Goal: Use online tool/utility: Utilize a website feature to perform a specific function

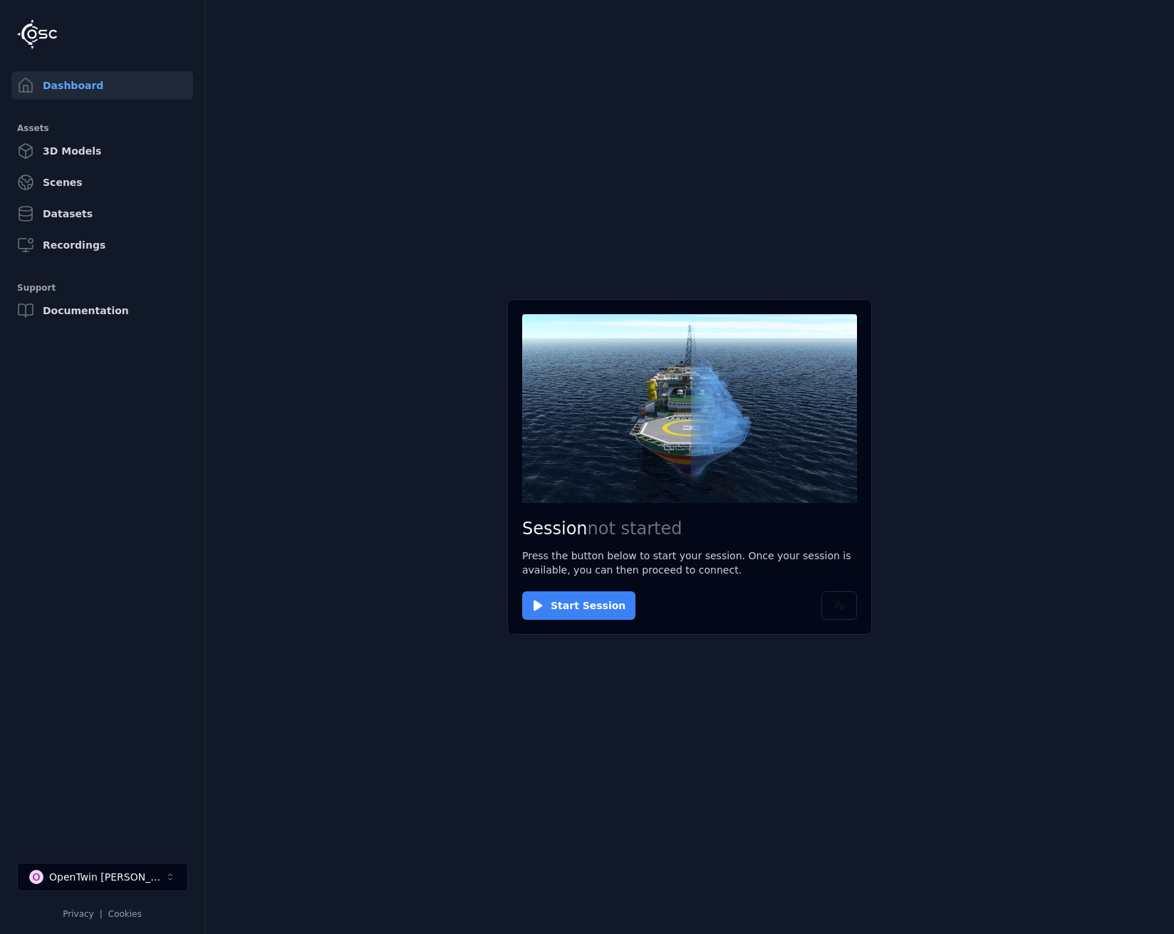
click at [594, 611] on button "Start Session" at bounding box center [578, 605] width 113 height 28
click at [558, 594] on button "Connect" at bounding box center [555, 605] width 66 height 28
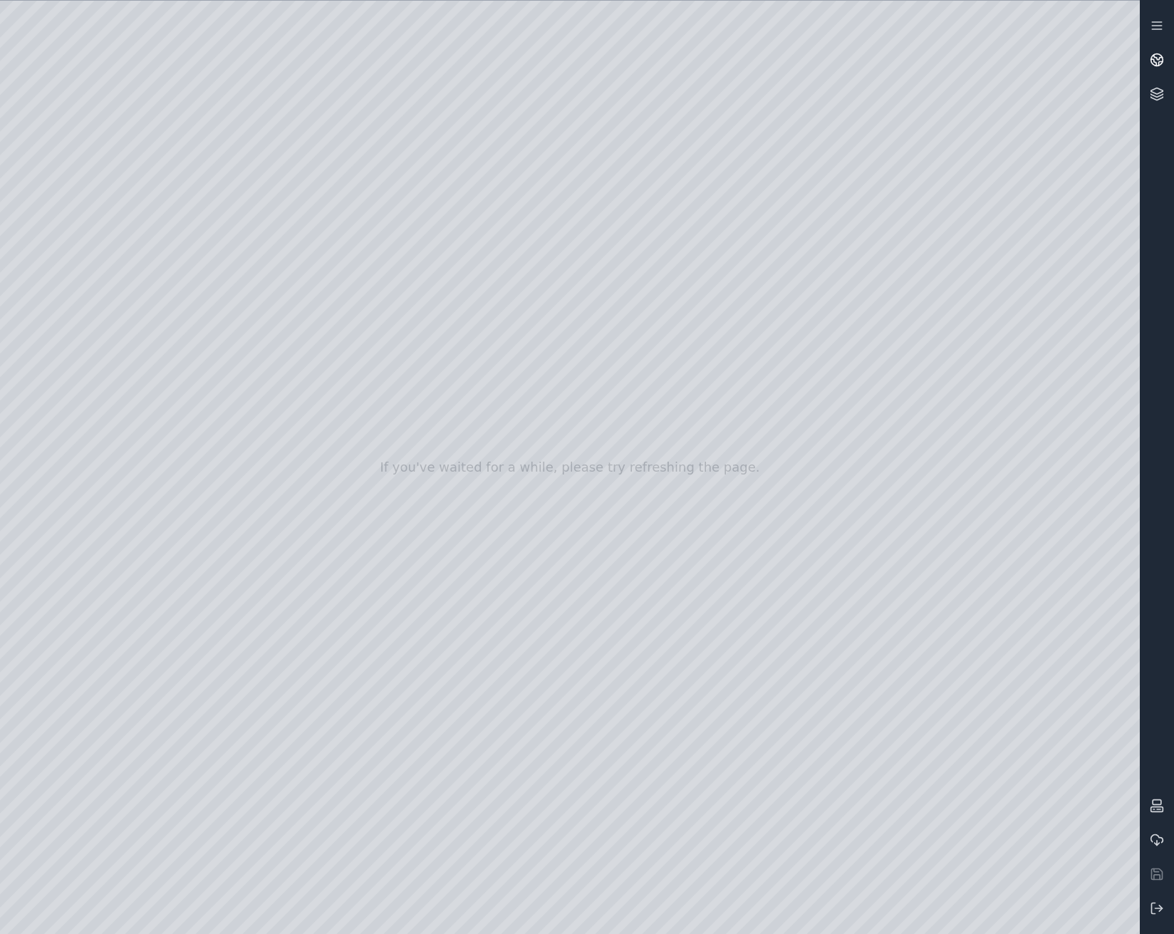
click at [1160, 63] on circle at bounding box center [1157, 60] width 12 height 12
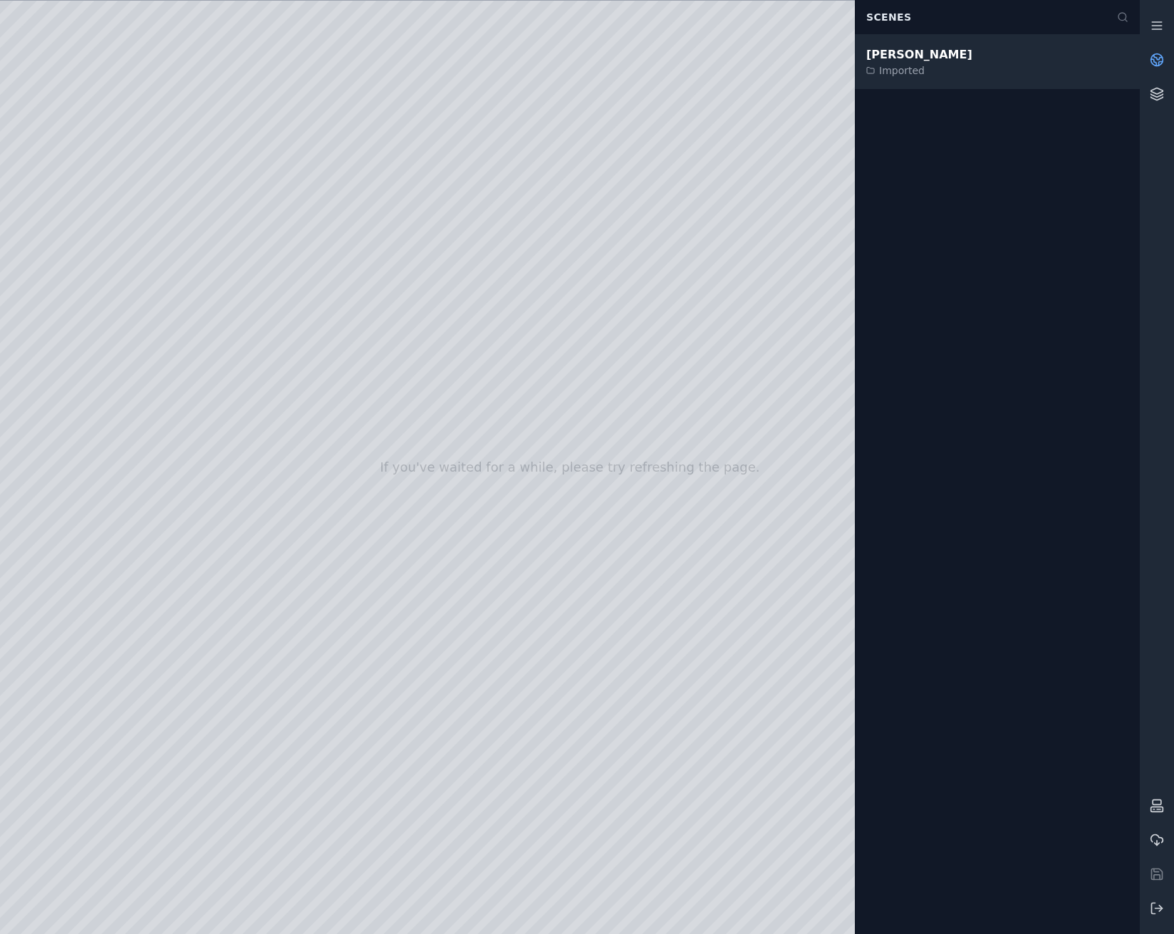
click at [884, 73] on div "Imported" at bounding box center [919, 70] width 106 height 14
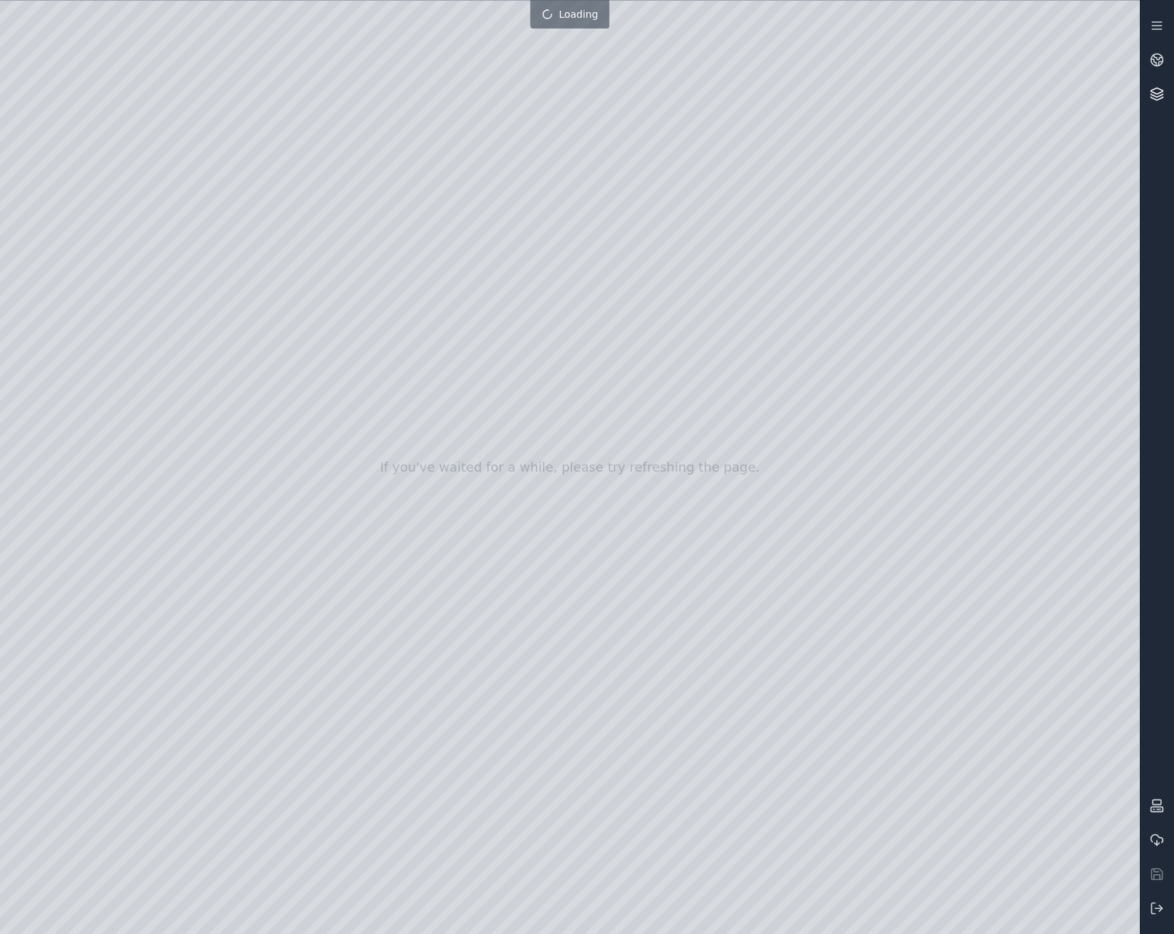
click at [1159, 95] on icon at bounding box center [1157, 95] width 12 height 3
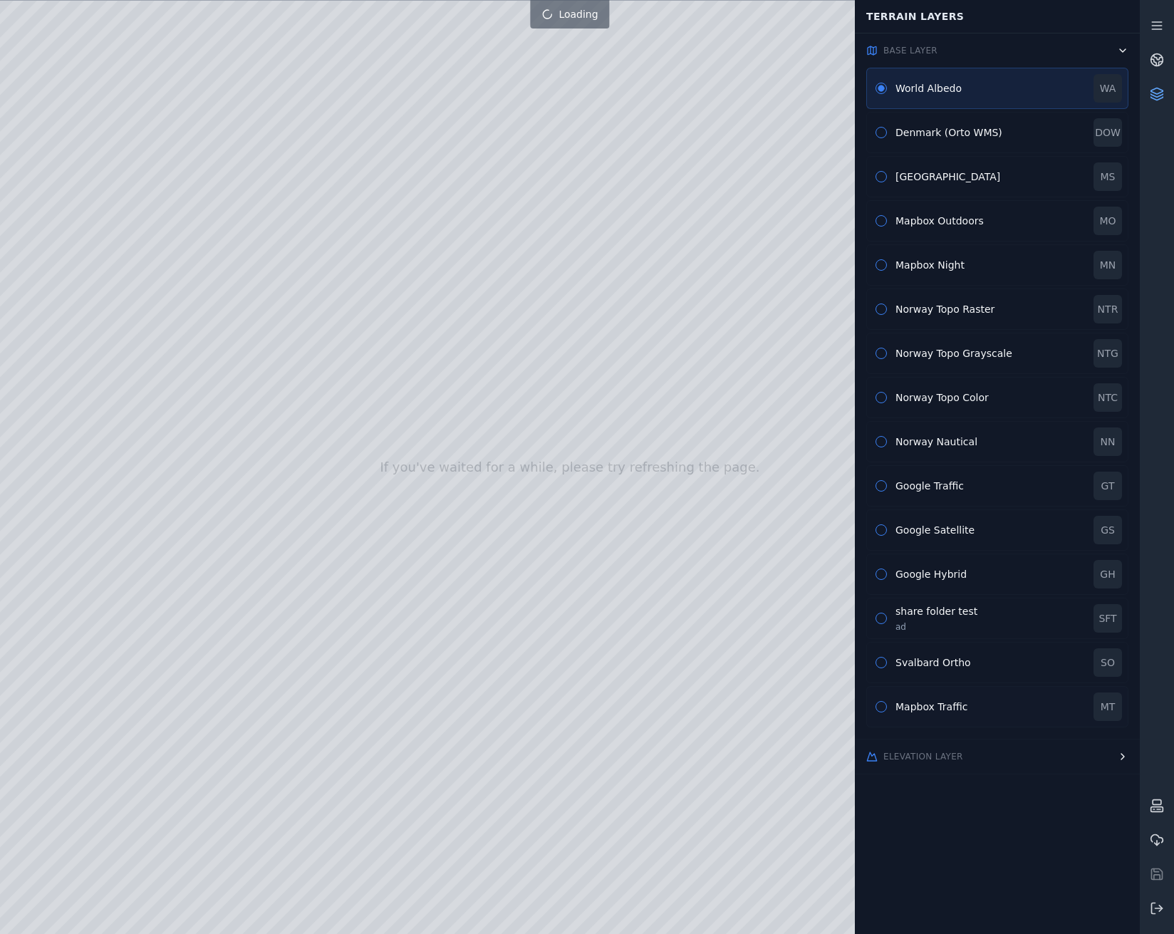
click at [925, 705] on div "Mapbox Traffic" at bounding box center [989, 706] width 189 height 14
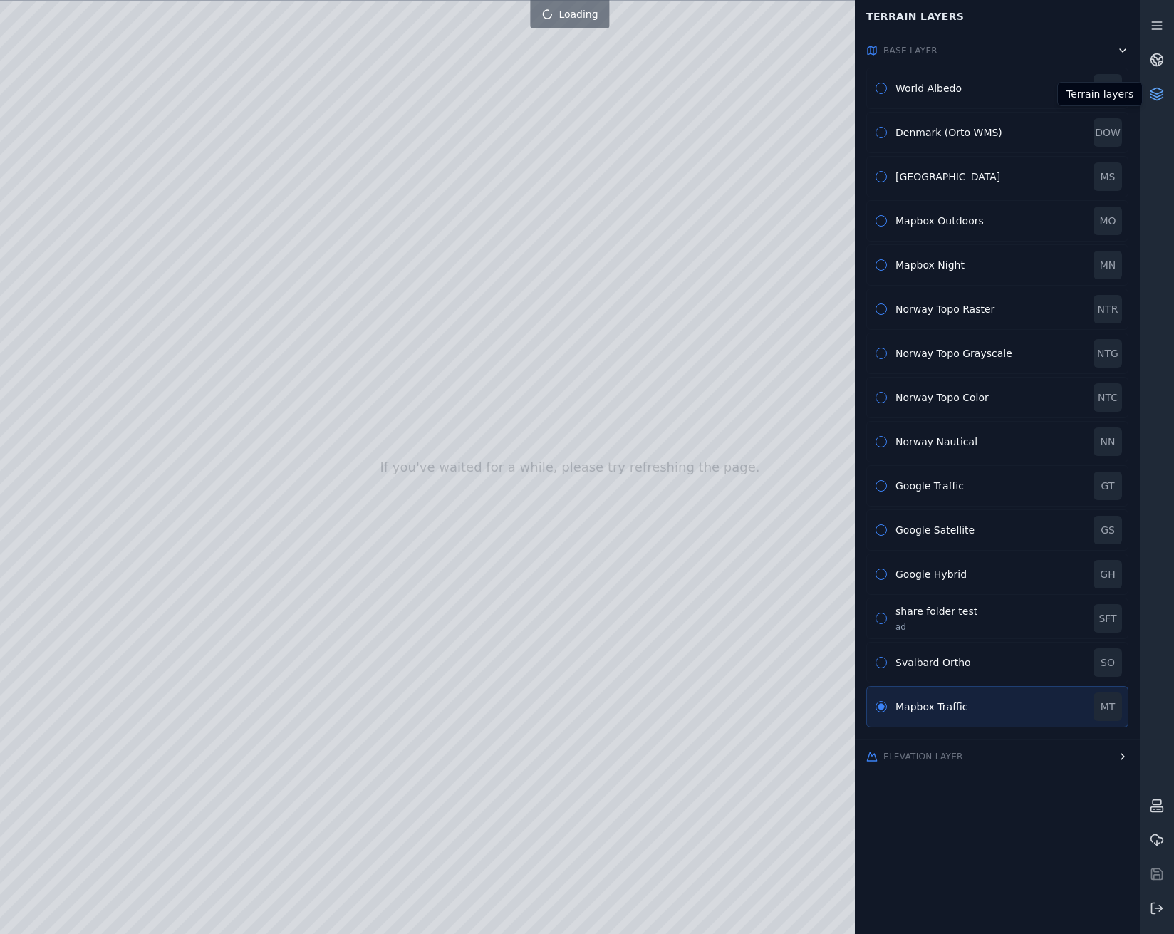
click at [1161, 93] on icon at bounding box center [1156, 94] width 14 height 14
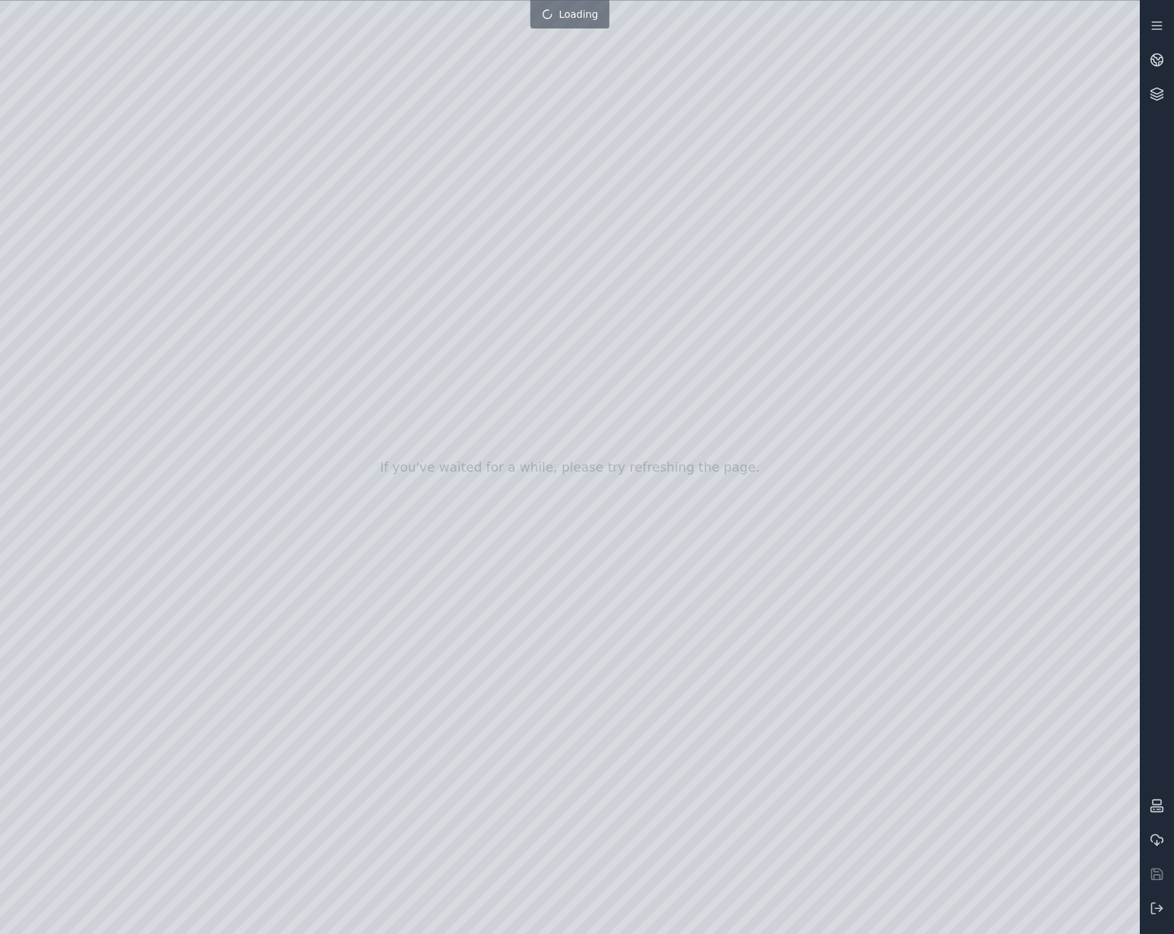
click at [73, 199] on div at bounding box center [569, 467] width 1139 height 933
click at [98, 226] on div at bounding box center [569, 467] width 1139 height 933
click at [731, 730] on div at bounding box center [569, 467] width 1139 height 933
drag, startPoint x: 761, startPoint y: 664, endPoint x: 710, endPoint y: 737, distance: 89.5
click at [262, 387] on div at bounding box center [569, 467] width 1139 height 933
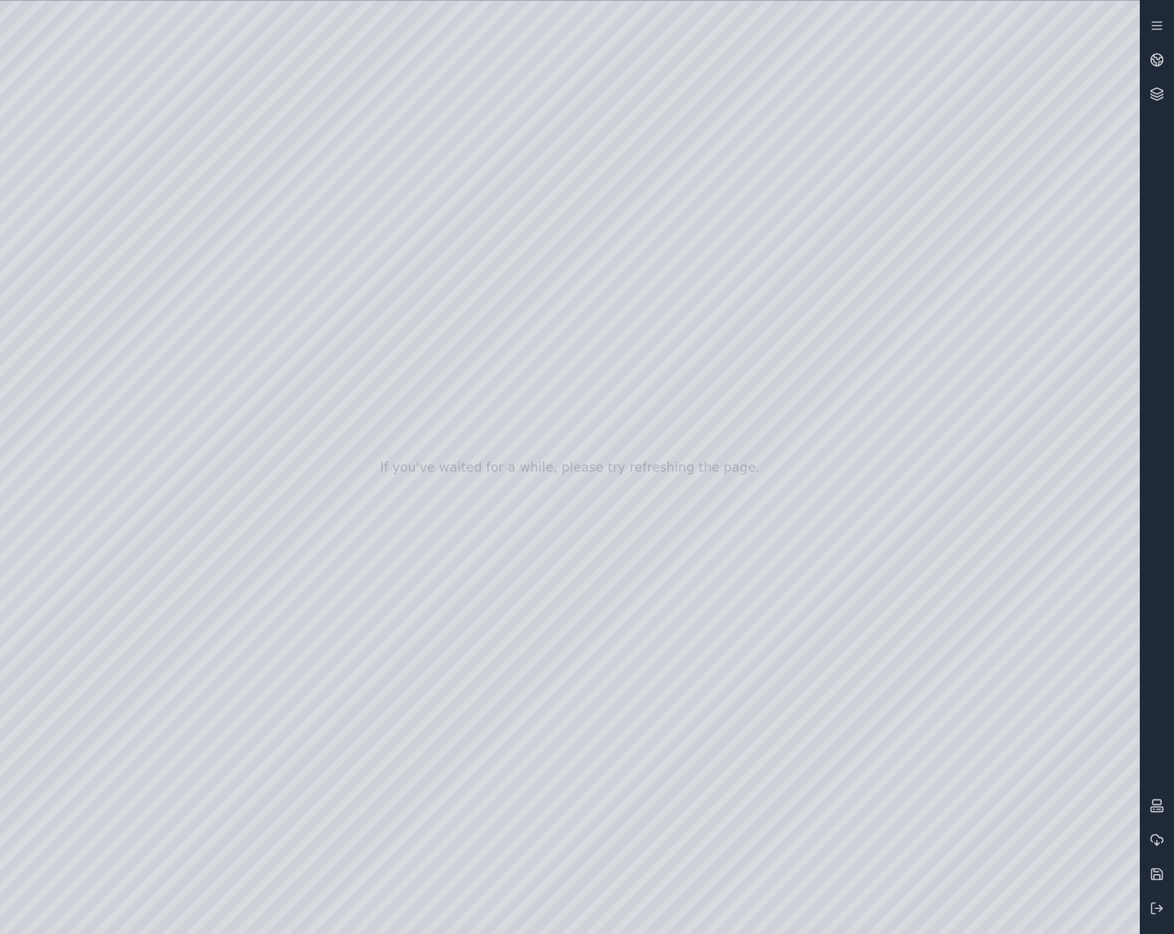
click at [85, 298] on div at bounding box center [569, 467] width 1139 height 933
click at [241, 223] on div at bounding box center [569, 467] width 1139 height 933
click at [234, 155] on div at bounding box center [569, 467] width 1139 height 933
click at [229, 176] on div at bounding box center [569, 467] width 1139 height 933
click at [176, 55] on div at bounding box center [569, 467] width 1139 height 933
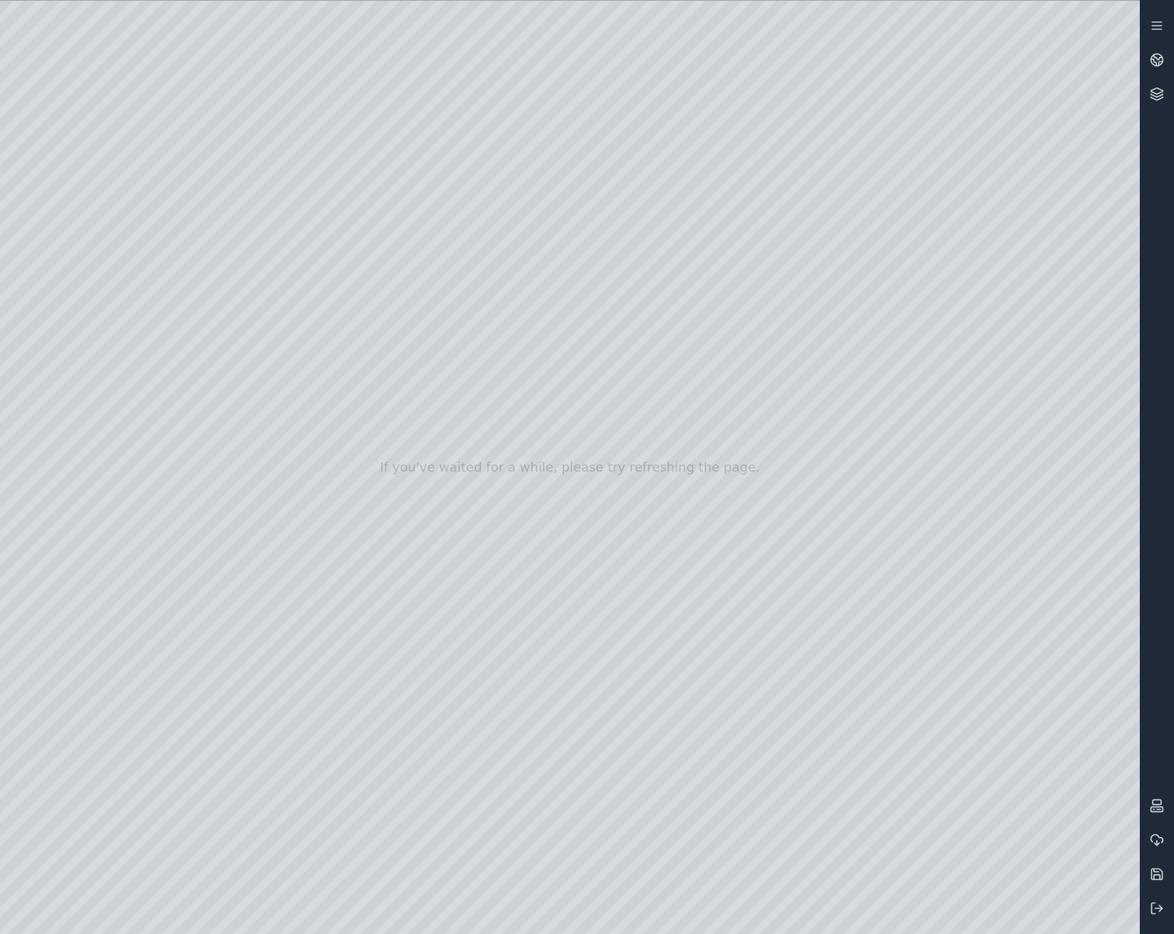
click at [181, 61] on div at bounding box center [569, 467] width 1139 height 933
click at [230, 152] on div at bounding box center [569, 467] width 1139 height 933
click at [228, 151] on div at bounding box center [569, 467] width 1139 height 933
click at [399, 175] on div at bounding box center [569, 467] width 1139 height 933
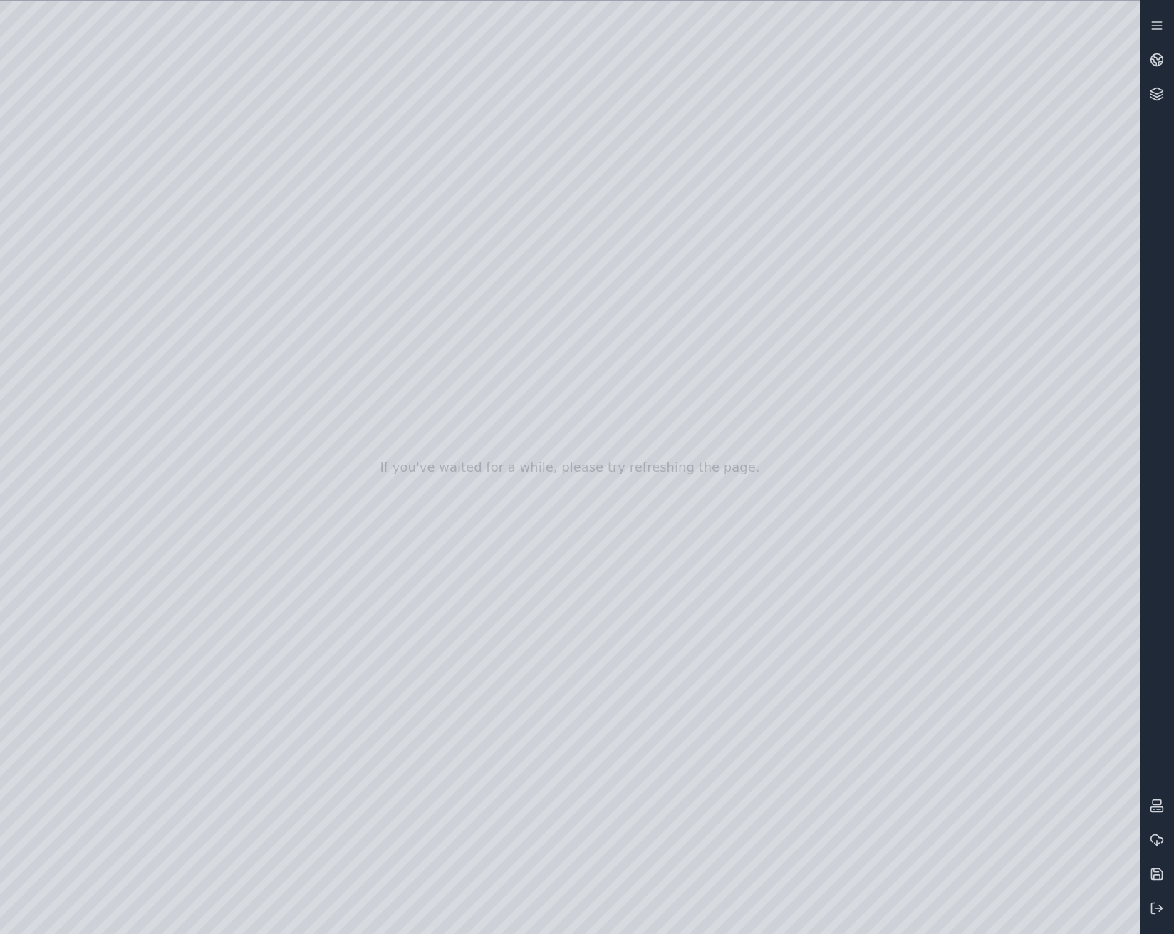
click at [83, 263] on div at bounding box center [569, 467] width 1139 height 933
click at [381, 749] on div at bounding box center [569, 467] width 1139 height 933
click at [310, 782] on div at bounding box center [569, 467] width 1139 height 933
click at [591, 555] on div at bounding box center [569, 467] width 1139 height 933
click at [590, 444] on div at bounding box center [569, 467] width 1139 height 933
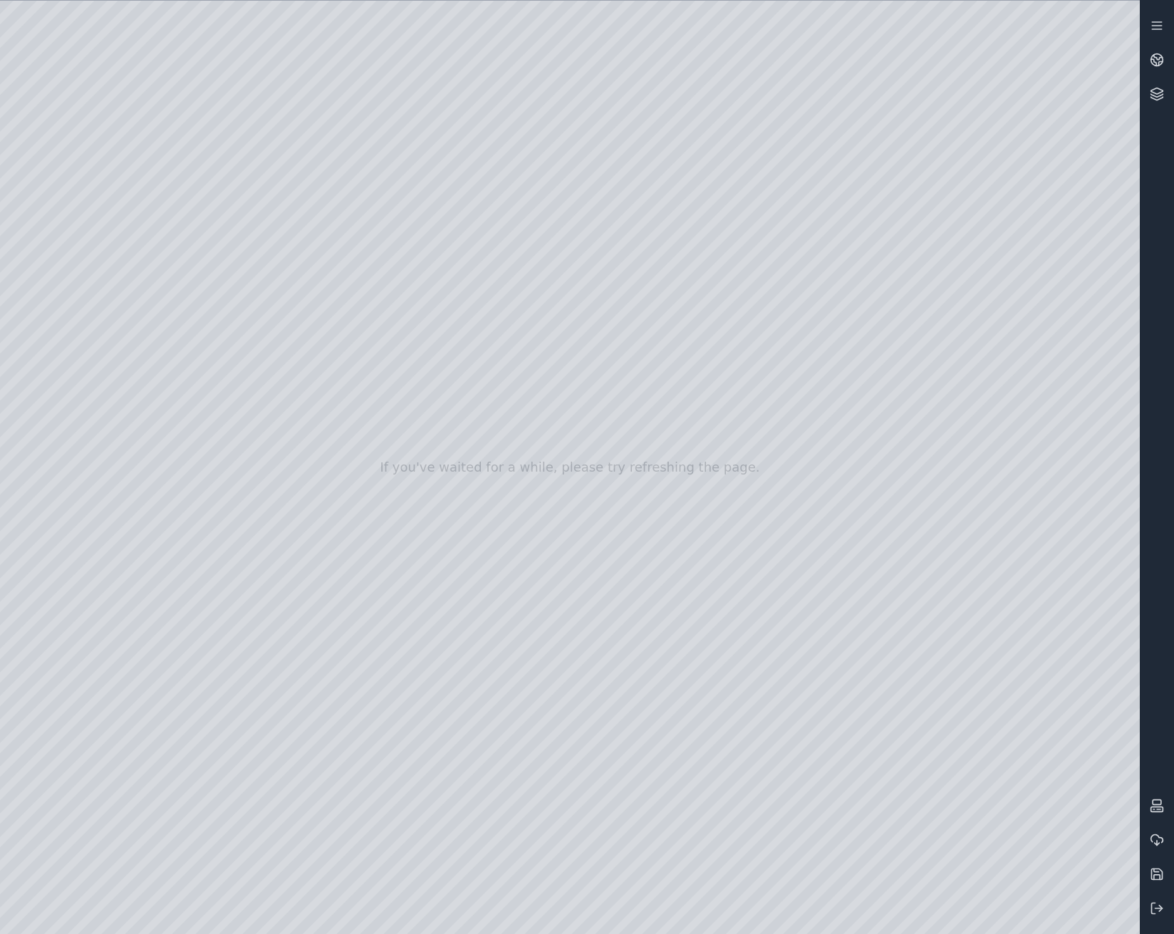
click at [587, 439] on div at bounding box center [569, 467] width 1139 height 933
drag, startPoint x: 676, startPoint y: 330, endPoint x: 668, endPoint y: 340, distance: 12.1
click at [668, 340] on div at bounding box center [569, 467] width 1139 height 933
click at [588, 462] on div at bounding box center [569, 467] width 1139 height 933
drag, startPoint x: 687, startPoint y: 326, endPoint x: 636, endPoint y: 322, distance: 50.7
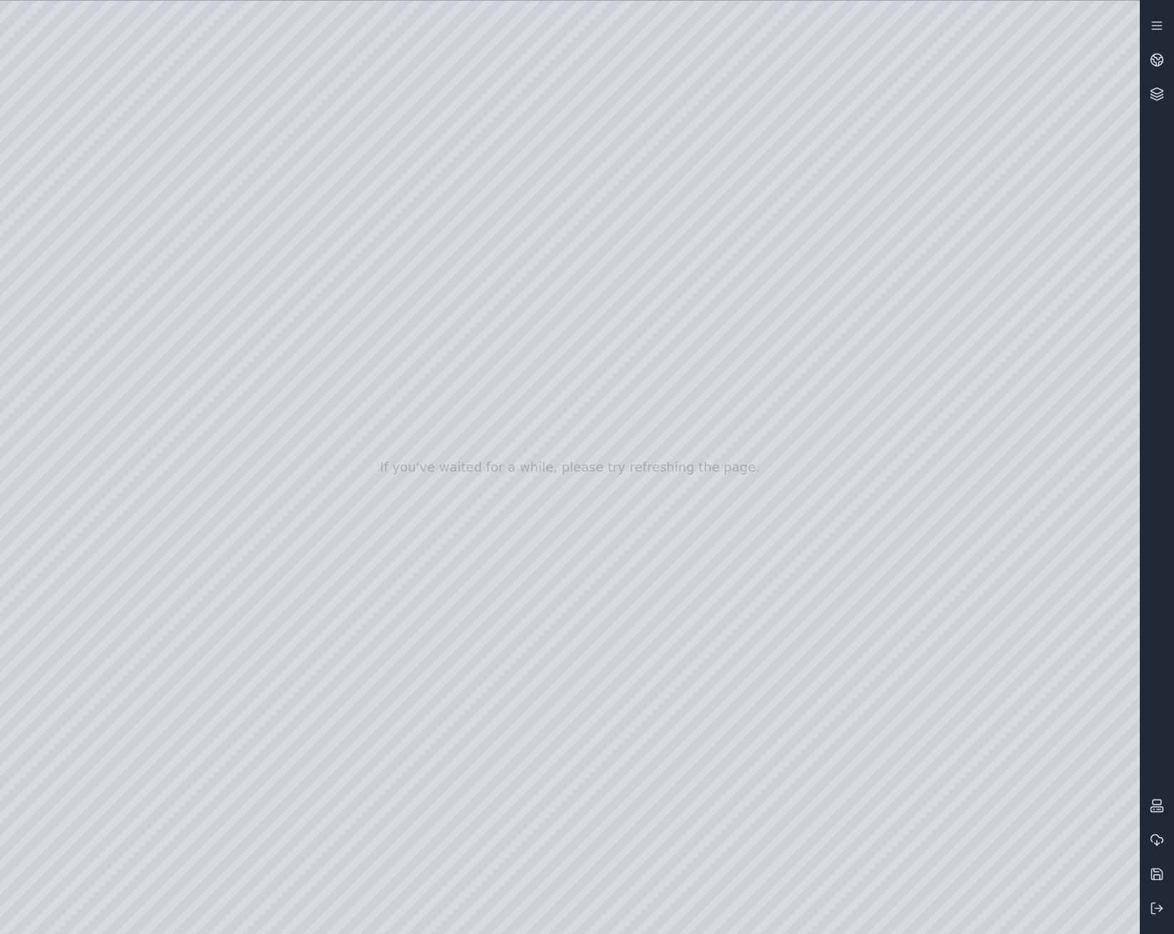
click at [636, 322] on div at bounding box center [569, 467] width 1139 height 933
click at [380, 677] on div at bounding box center [569, 467] width 1139 height 933
click at [330, 706] on div at bounding box center [569, 467] width 1139 height 933
drag, startPoint x: 615, startPoint y: 348, endPoint x: 683, endPoint y: 380, distance: 74.6
click at [683, 380] on div at bounding box center [569, 467] width 1139 height 933
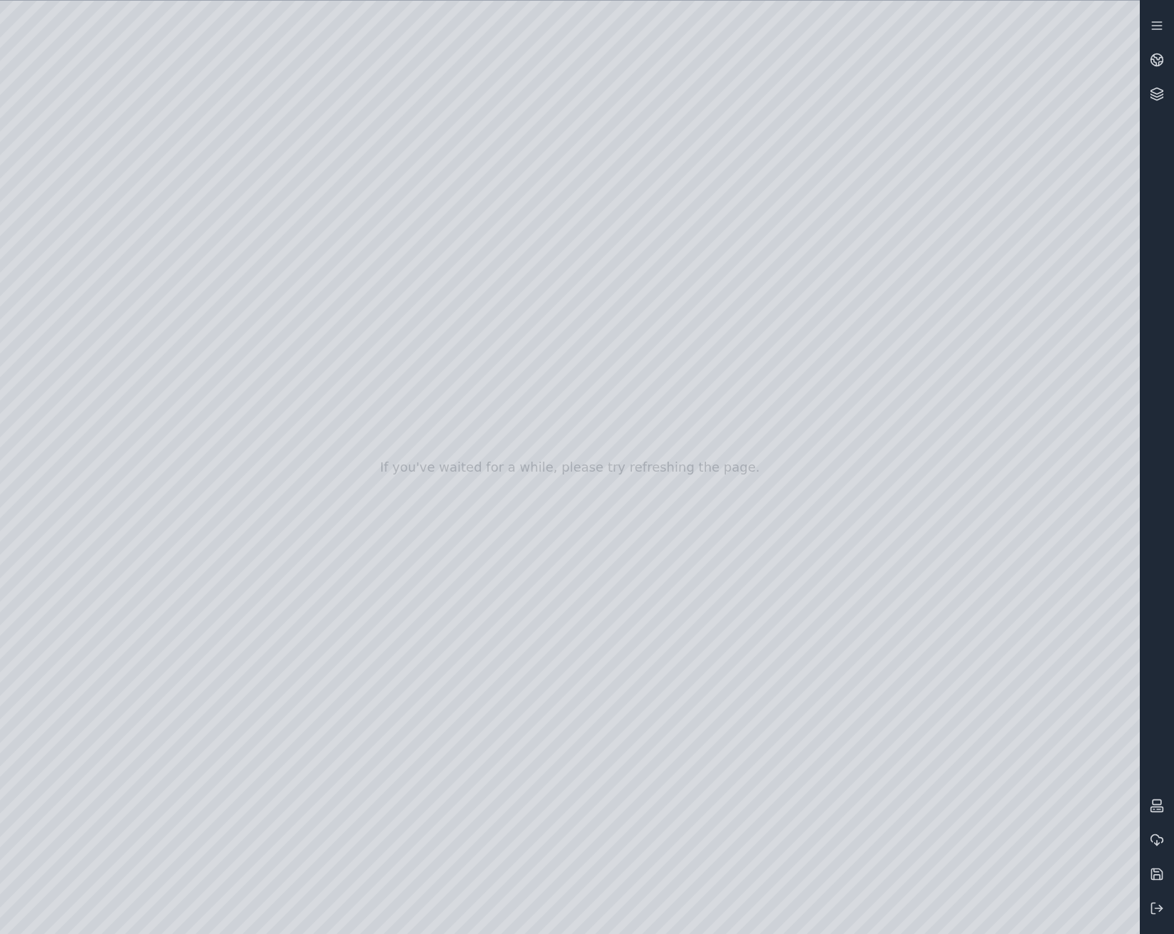
drag, startPoint x: 683, startPoint y: 377, endPoint x: 703, endPoint y: 354, distance: 30.3
click at [703, 354] on div at bounding box center [569, 467] width 1139 height 933
drag, startPoint x: 674, startPoint y: 338, endPoint x: 655, endPoint y: 335, distance: 19.4
click at [655, 335] on div at bounding box center [569, 467] width 1139 height 933
drag, startPoint x: 655, startPoint y: 335, endPoint x: 679, endPoint y: 329, distance: 25.0
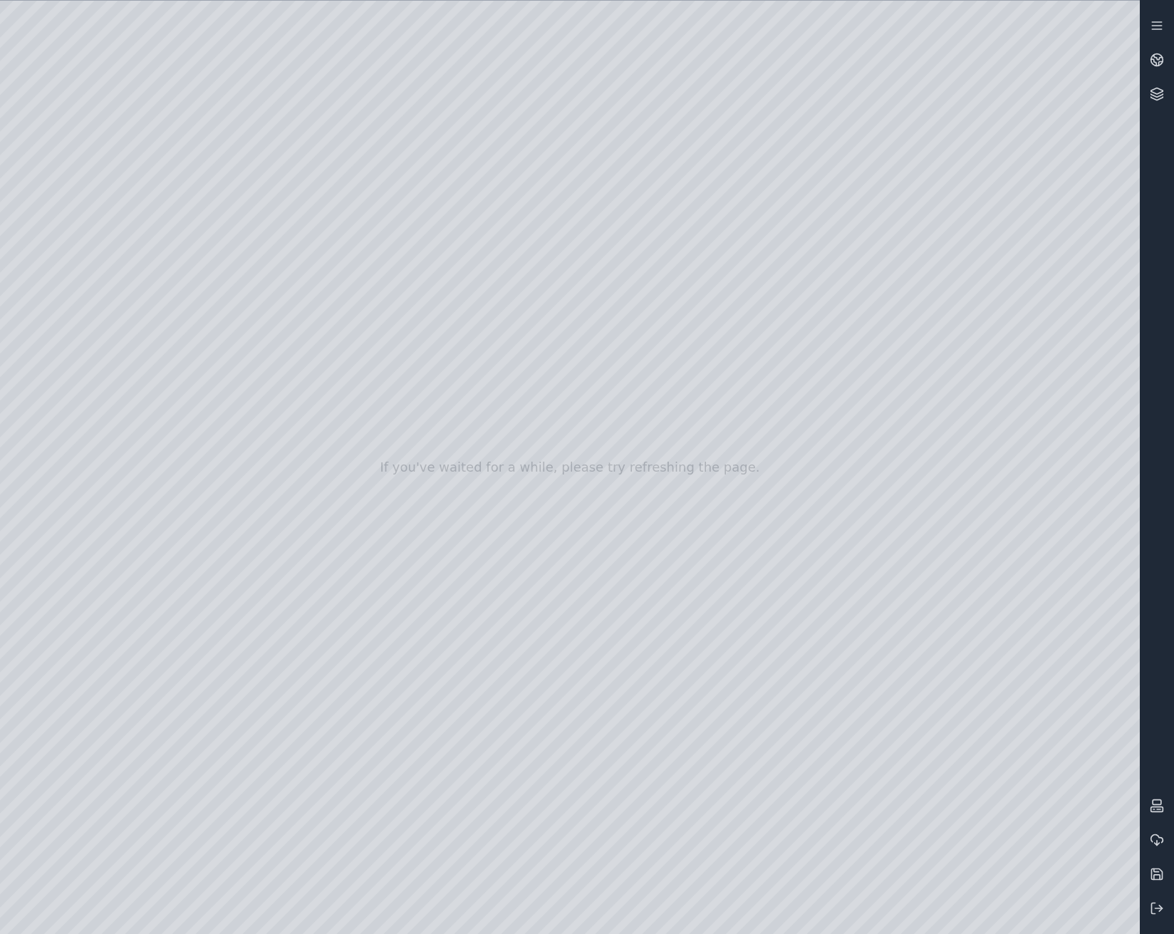
click at [679, 329] on div at bounding box center [569, 467] width 1139 height 933
click at [423, 541] on div at bounding box center [569, 467] width 1139 height 933
click at [411, 545] on div at bounding box center [569, 467] width 1139 height 933
click at [429, 434] on div at bounding box center [569, 467] width 1139 height 933
click at [409, 435] on div at bounding box center [569, 467] width 1139 height 933
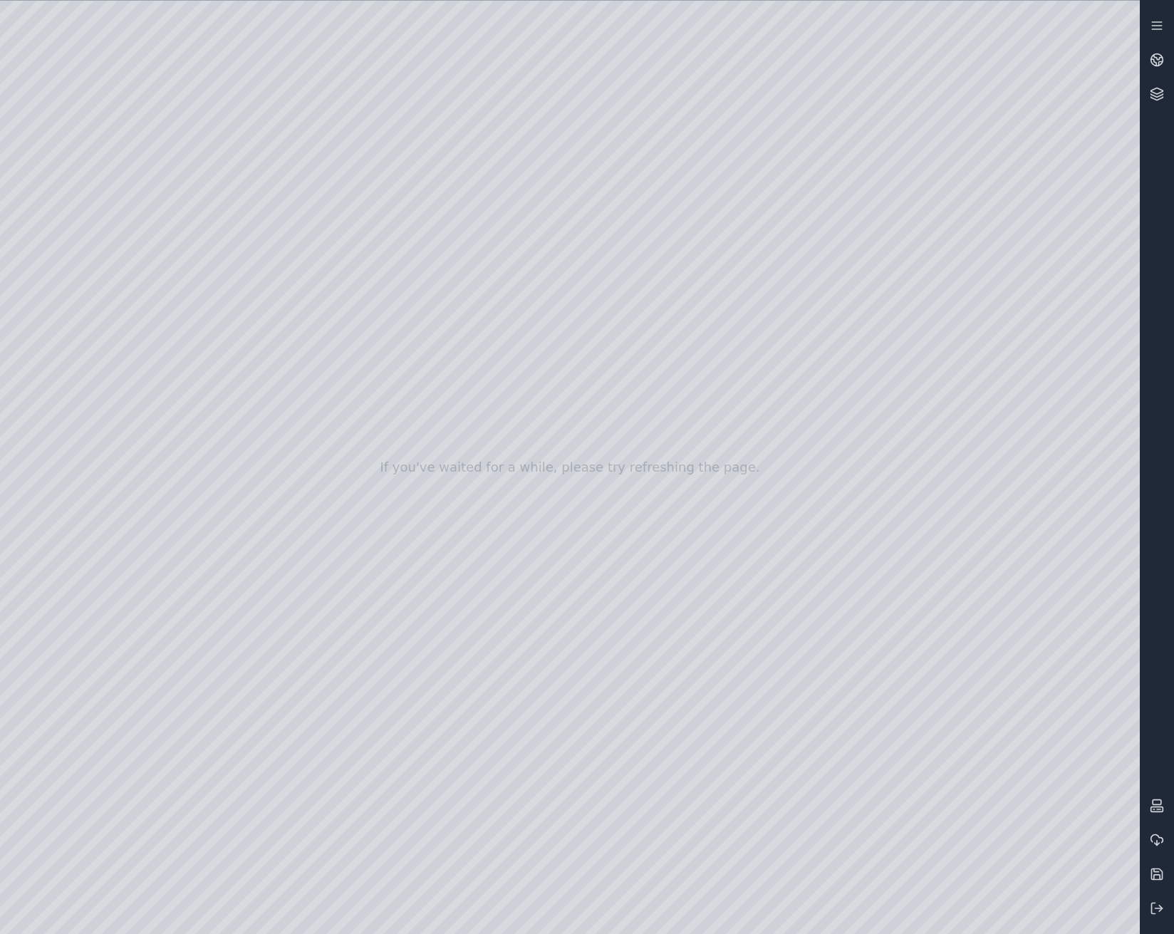
click at [372, 611] on div at bounding box center [569, 467] width 1139 height 933
click at [345, 635] on div at bounding box center [569, 467] width 1139 height 933
click at [315, 638] on div at bounding box center [569, 467] width 1139 height 933
click at [758, 226] on div at bounding box center [569, 467] width 1139 height 933
click at [370, 608] on div at bounding box center [569, 467] width 1139 height 933
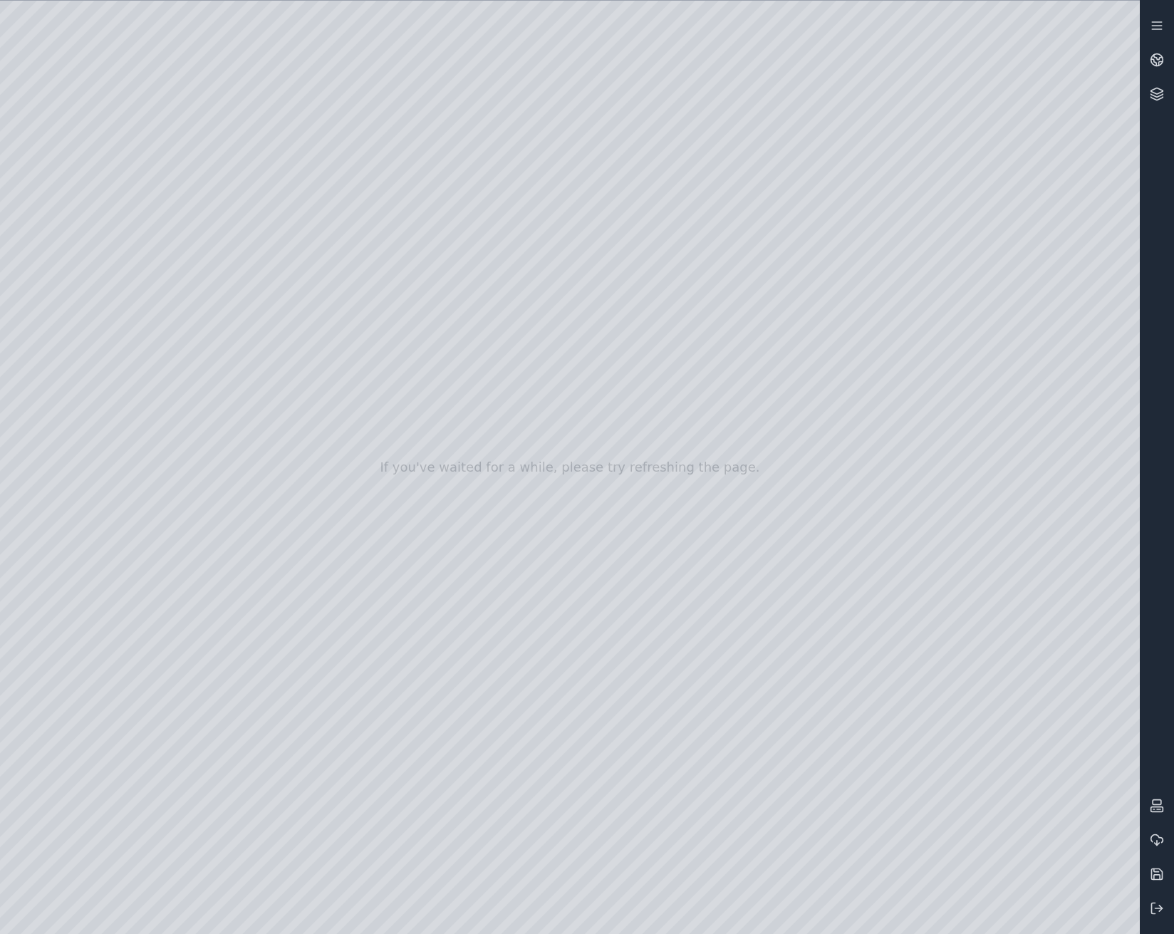
click at [297, 637] on div at bounding box center [569, 467] width 1139 height 933
click at [379, 607] on div at bounding box center [569, 467] width 1139 height 933
click at [309, 633] on div at bounding box center [569, 467] width 1139 height 933
click at [336, 776] on div at bounding box center [569, 467] width 1139 height 933
click at [417, 781] on div at bounding box center [569, 467] width 1139 height 933
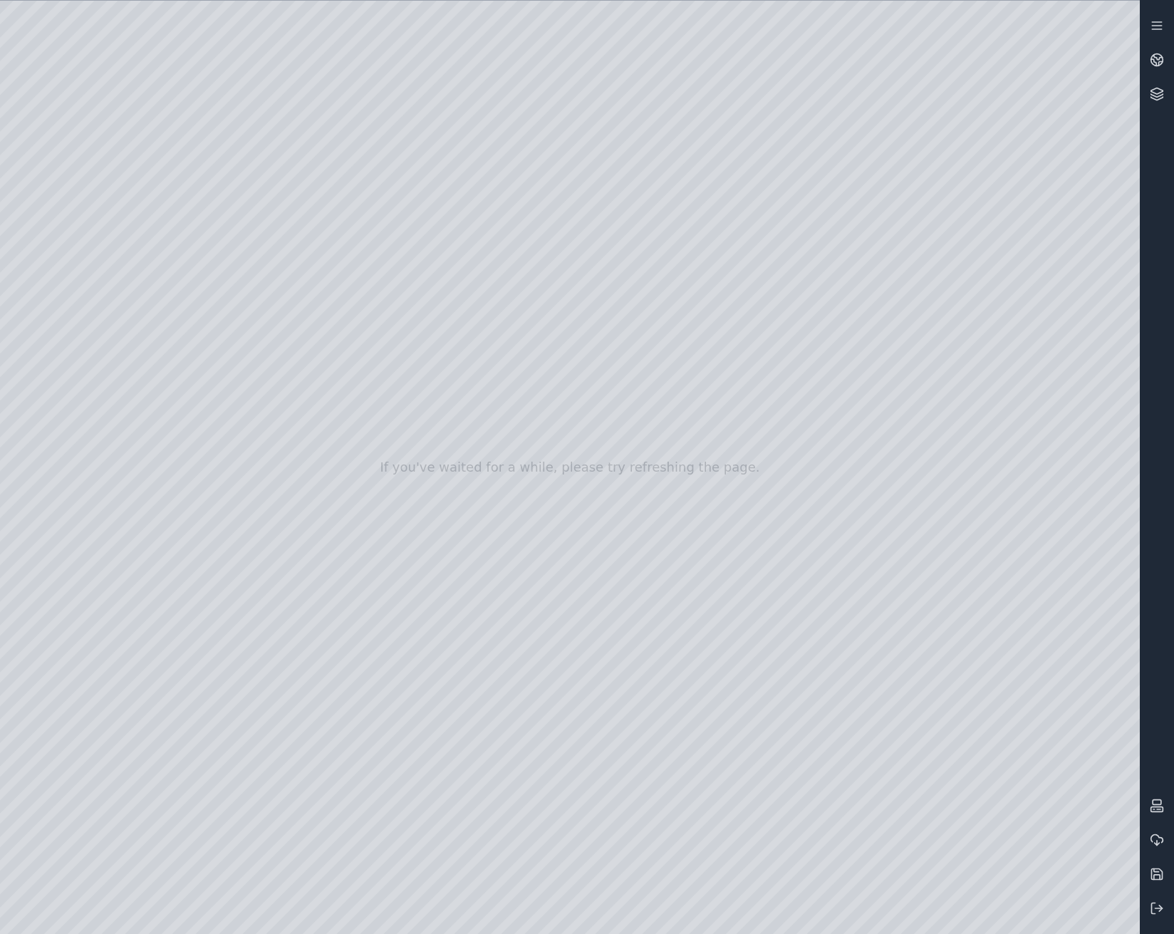
click at [187, 815] on div at bounding box center [569, 467] width 1139 height 933
click at [422, 819] on div at bounding box center [569, 467] width 1139 height 933
click at [381, 818] on div at bounding box center [569, 467] width 1139 height 933
click at [296, 843] on div at bounding box center [569, 467] width 1139 height 933
drag, startPoint x: 756, startPoint y: 377, endPoint x: 612, endPoint y: 375, distance: 143.2
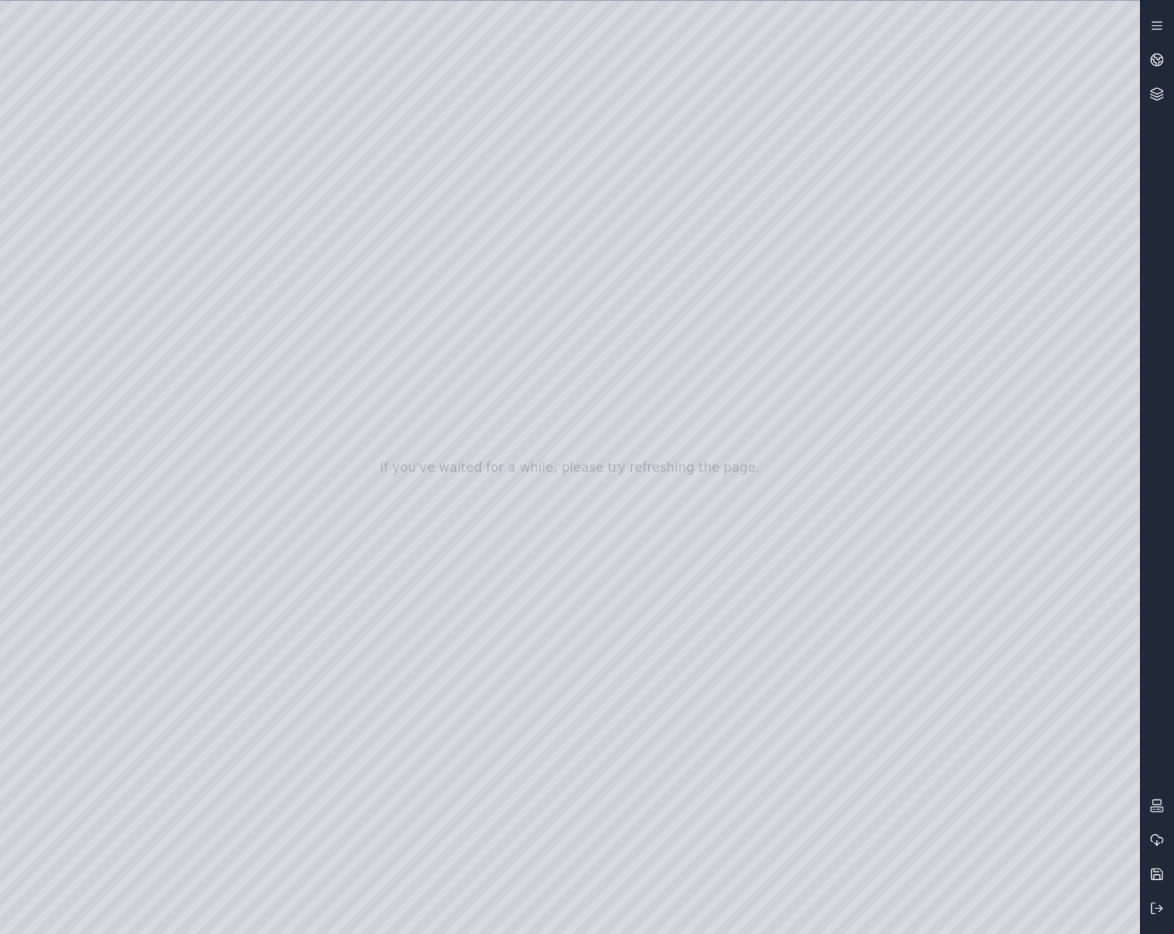
click at [612, 375] on div at bounding box center [569, 467] width 1139 height 933
drag, startPoint x: 635, startPoint y: 442, endPoint x: 657, endPoint y: 461, distance: 29.7
click at [657, 461] on div at bounding box center [569, 467] width 1139 height 933
drag, startPoint x: 695, startPoint y: 462, endPoint x: 680, endPoint y: 433, distance: 32.8
click at [680, 433] on div at bounding box center [569, 467] width 1139 height 933
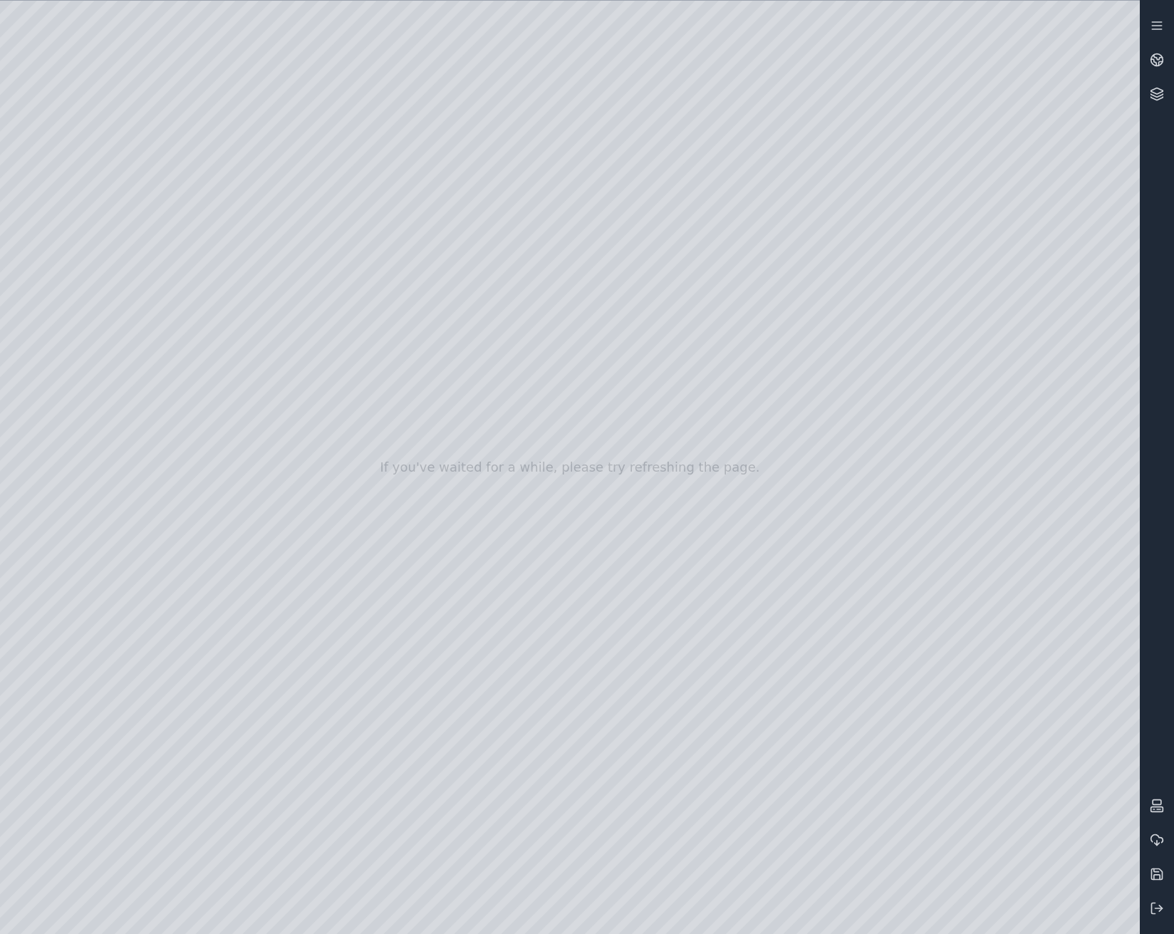
drag, startPoint x: 613, startPoint y: 372, endPoint x: 694, endPoint y: 375, distance: 80.5
click at [694, 375] on div at bounding box center [569, 467] width 1139 height 933
click at [407, 820] on div at bounding box center [569, 467] width 1139 height 933
click at [424, 470] on div at bounding box center [569, 467] width 1139 height 933
click at [413, 470] on div at bounding box center [569, 467] width 1139 height 933
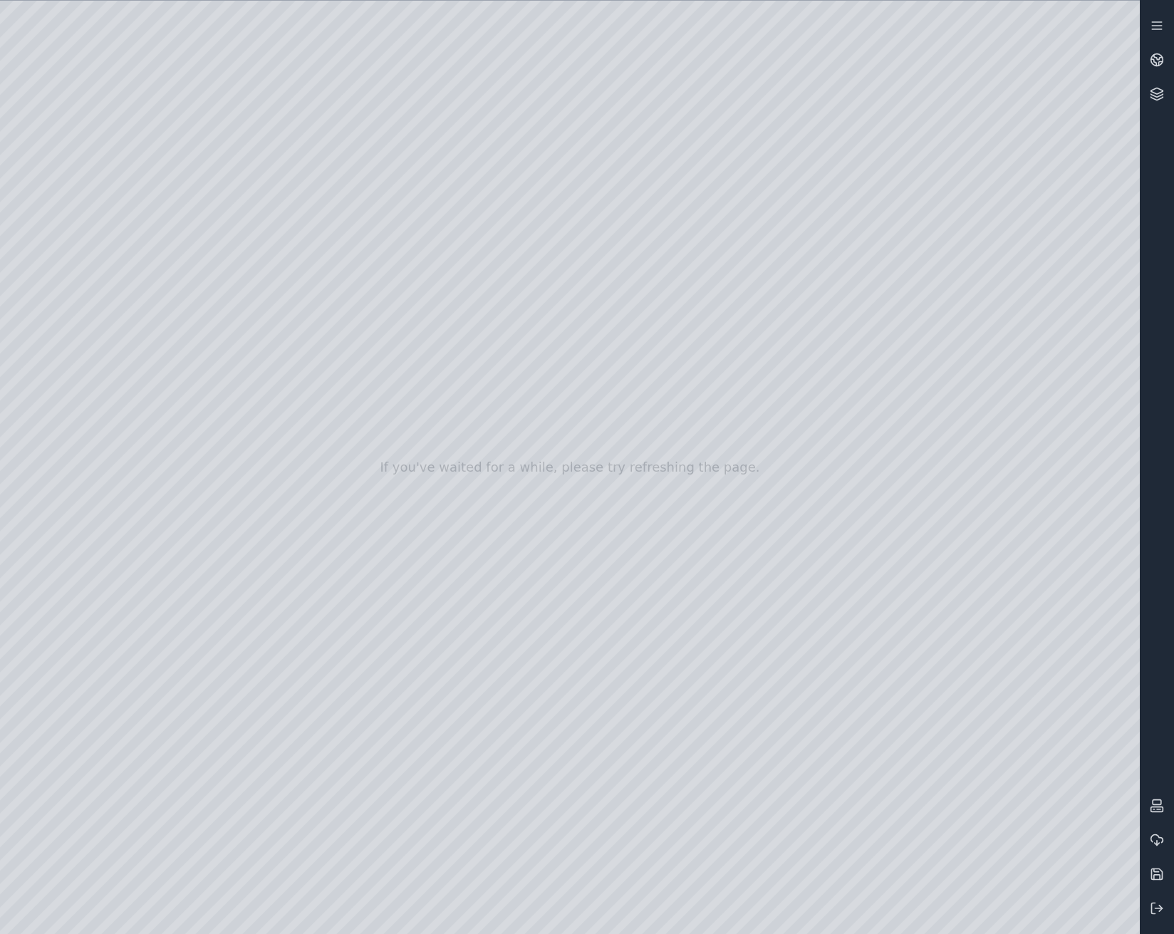
click at [424, 438] on div at bounding box center [569, 467] width 1139 height 933
click at [411, 437] on div at bounding box center [569, 467] width 1139 height 933
click at [422, 466] on div at bounding box center [569, 467] width 1139 height 933
click at [412, 471] on div at bounding box center [569, 467] width 1139 height 933
click at [424, 504] on div at bounding box center [569, 467] width 1139 height 933
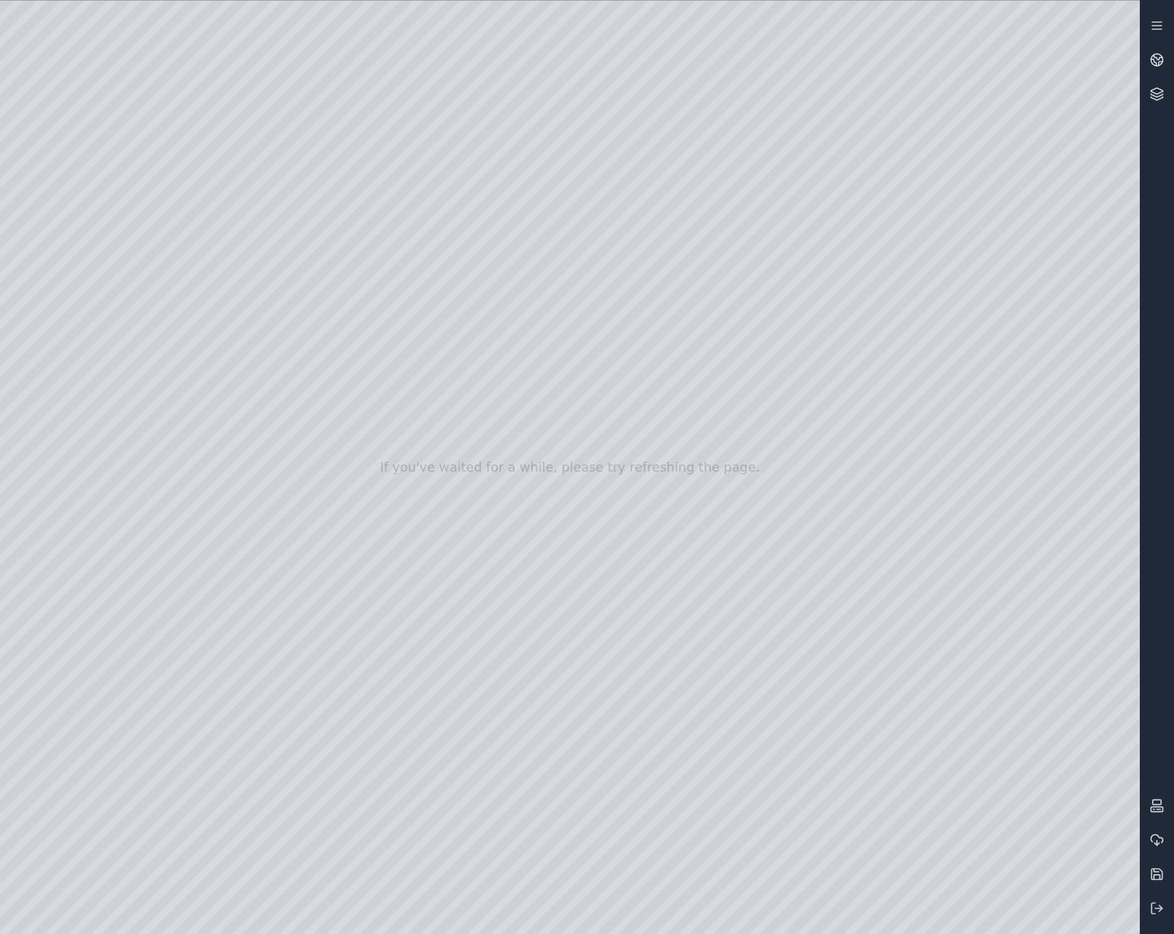
click at [407, 507] on div at bounding box center [569, 467] width 1139 height 933
click at [760, 231] on div at bounding box center [569, 467] width 1139 height 933
click at [381, 508] on div at bounding box center [569, 467] width 1139 height 933
click at [335, 536] on div at bounding box center [569, 467] width 1139 height 933
click at [759, 229] on div at bounding box center [569, 467] width 1139 height 933
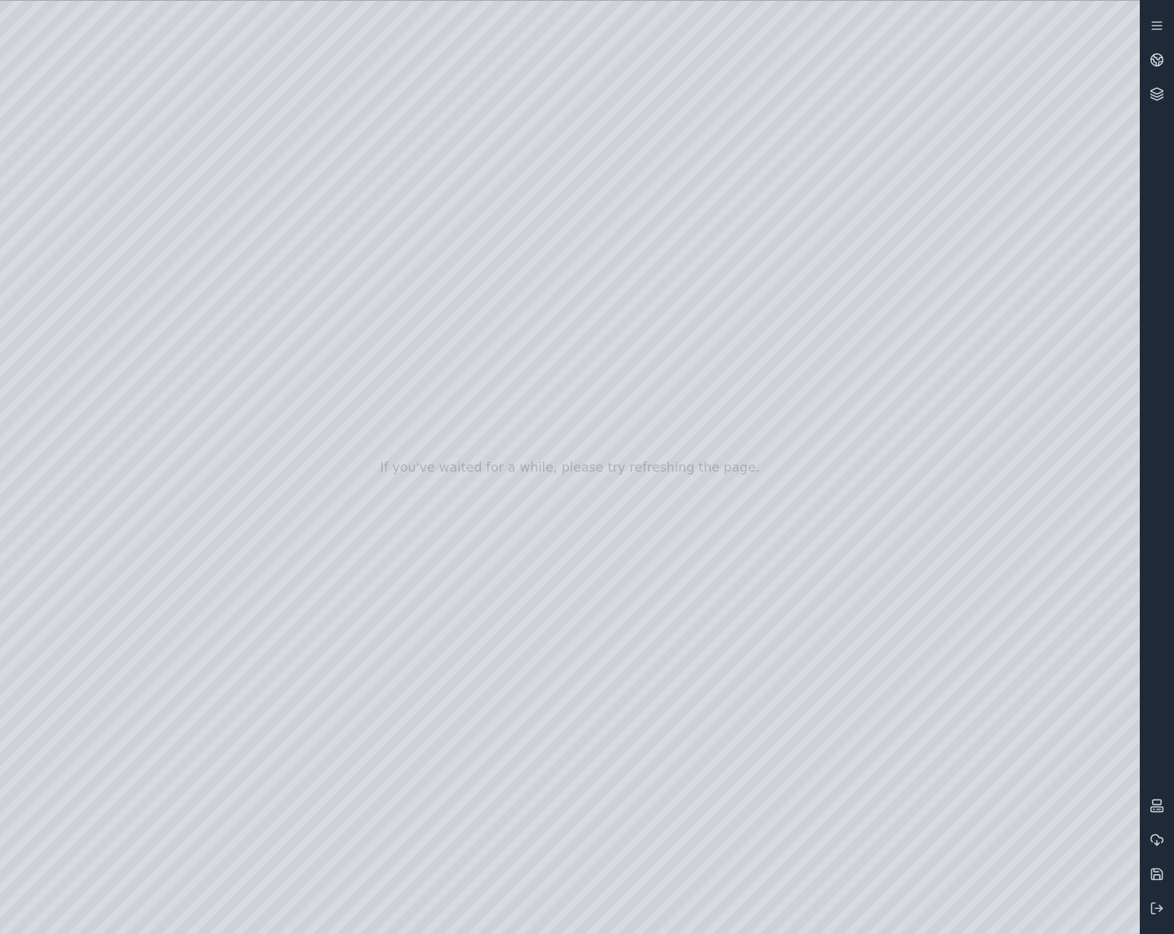
click at [180, 60] on div at bounding box center [569, 467] width 1139 height 933
click at [158, 16] on div at bounding box center [569, 467] width 1139 height 933
click at [165, 14] on div at bounding box center [569, 467] width 1139 height 933
click at [338, 12] on div at bounding box center [569, 467] width 1139 height 933
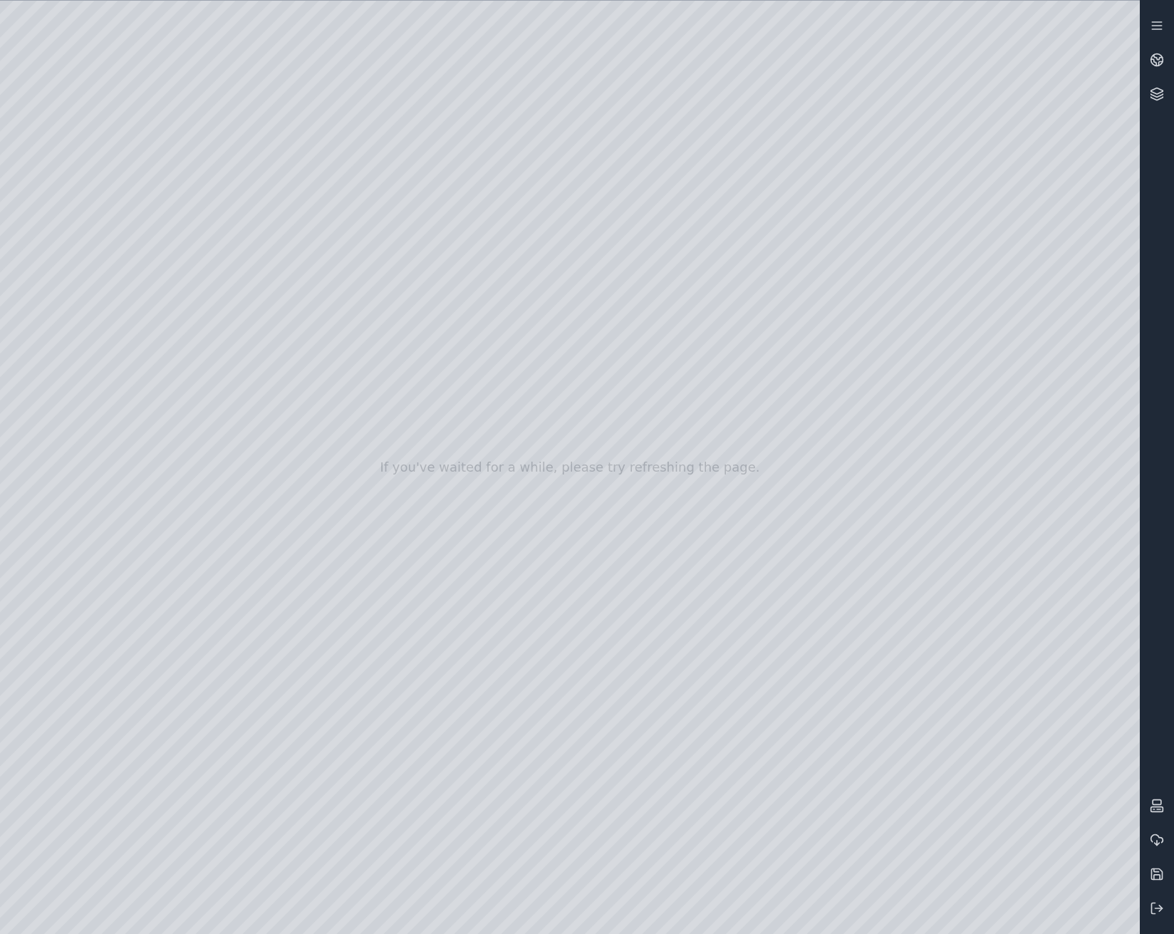
click at [387, 38] on div at bounding box center [569, 467] width 1139 height 933
click at [465, 912] on div at bounding box center [569, 467] width 1139 height 933
click at [461, 912] on div at bounding box center [569, 467] width 1139 height 933
click at [798, 913] on div at bounding box center [569, 467] width 1139 height 933
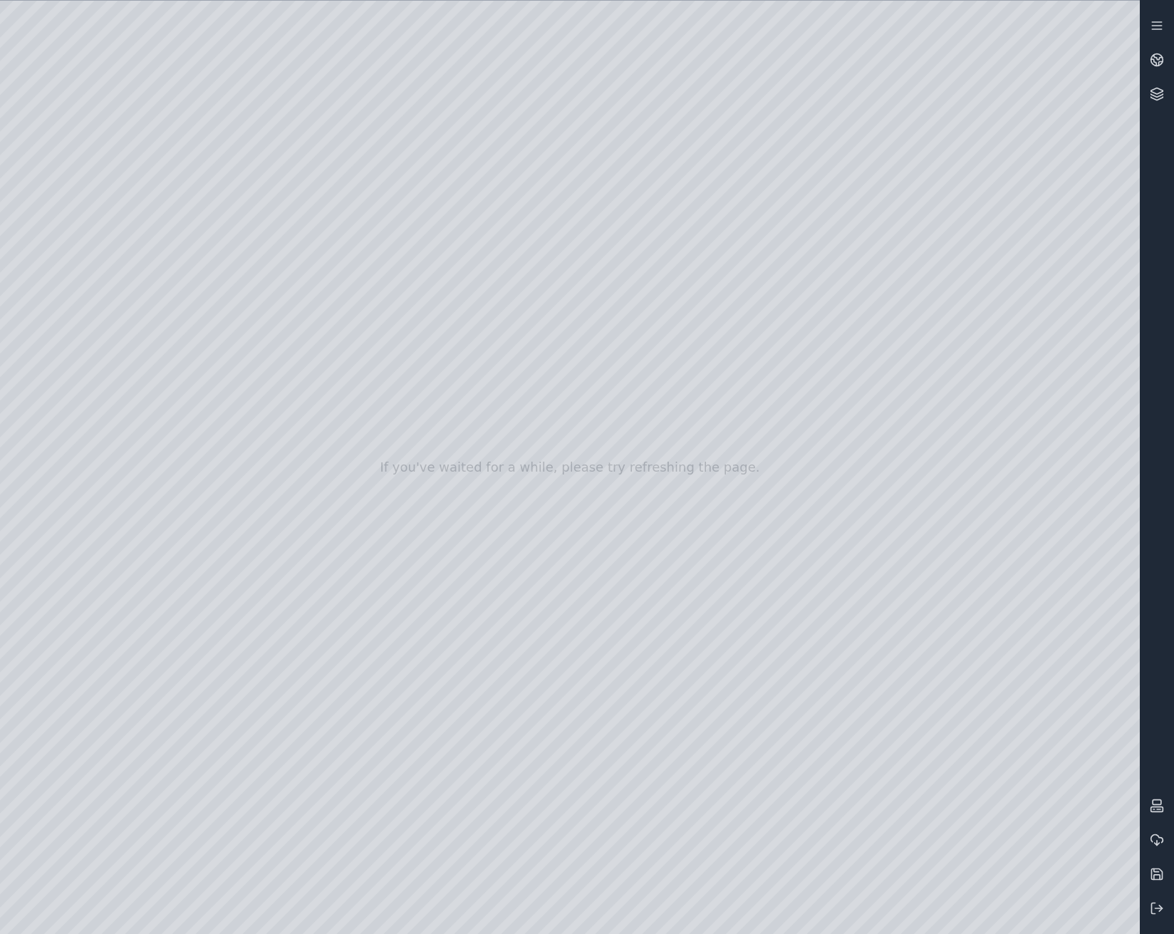
click at [1112, 695] on div at bounding box center [569, 467] width 1139 height 933
click at [800, 696] on div at bounding box center [569, 467] width 1139 height 933
click at [79, 241] on div at bounding box center [569, 467] width 1139 height 933
click at [98, 265] on div at bounding box center [569, 467] width 1139 height 933
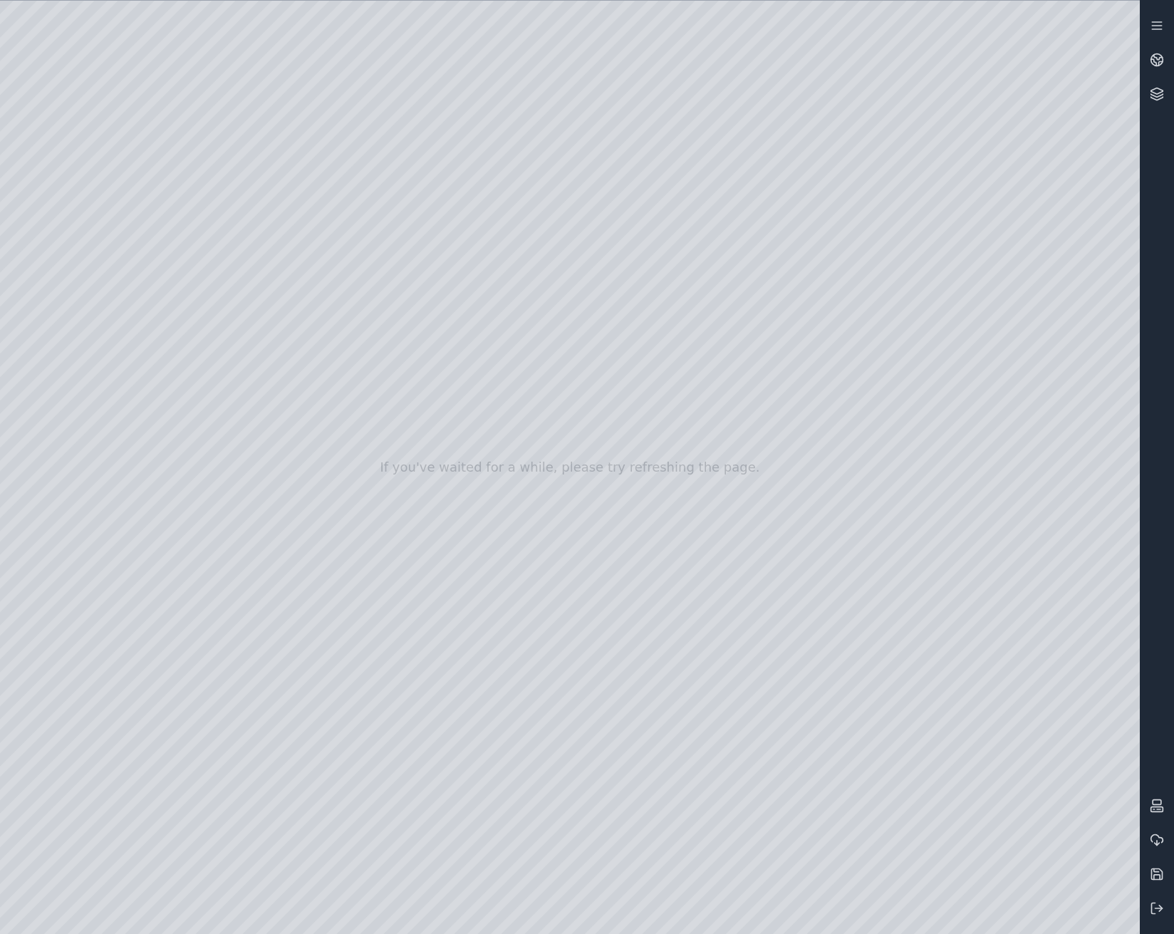
click at [325, 149] on div at bounding box center [569, 467] width 1139 height 933
click at [332, 112] on div at bounding box center [569, 467] width 1139 height 933
click at [411, 267] on div at bounding box center [569, 467] width 1139 height 933
click at [414, 263] on div at bounding box center [569, 467] width 1139 height 933
drag, startPoint x: 423, startPoint y: 263, endPoint x: 409, endPoint y: 266, distance: 14.5
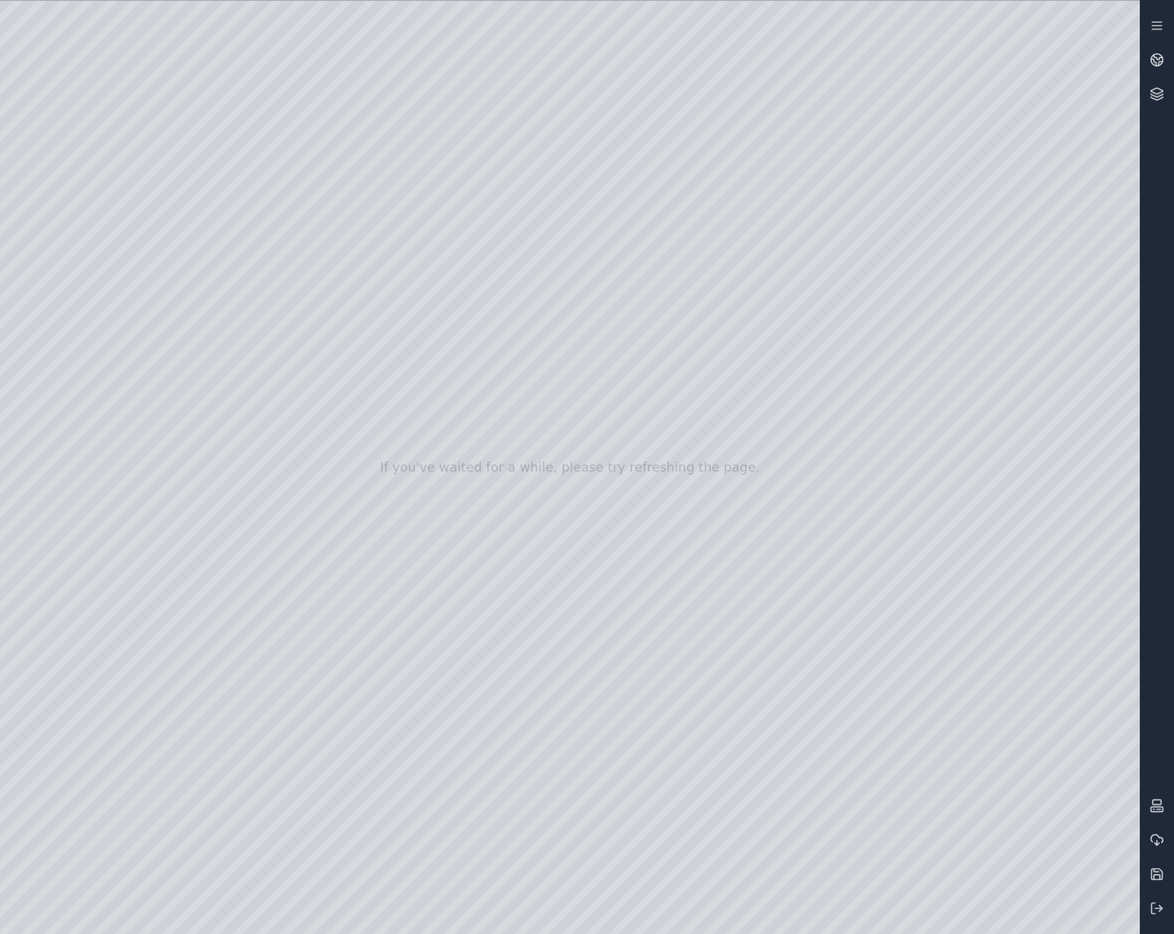
click at [409, 266] on div at bounding box center [569, 467] width 1139 height 933
click at [409, 263] on div at bounding box center [569, 467] width 1139 height 933
click at [379, 266] on div at bounding box center [569, 467] width 1139 height 933
click at [348, 290] on div at bounding box center [569, 467] width 1139 height 933
click at [762, 229] on div at bounding box center [569, 467] width 1139 height 933
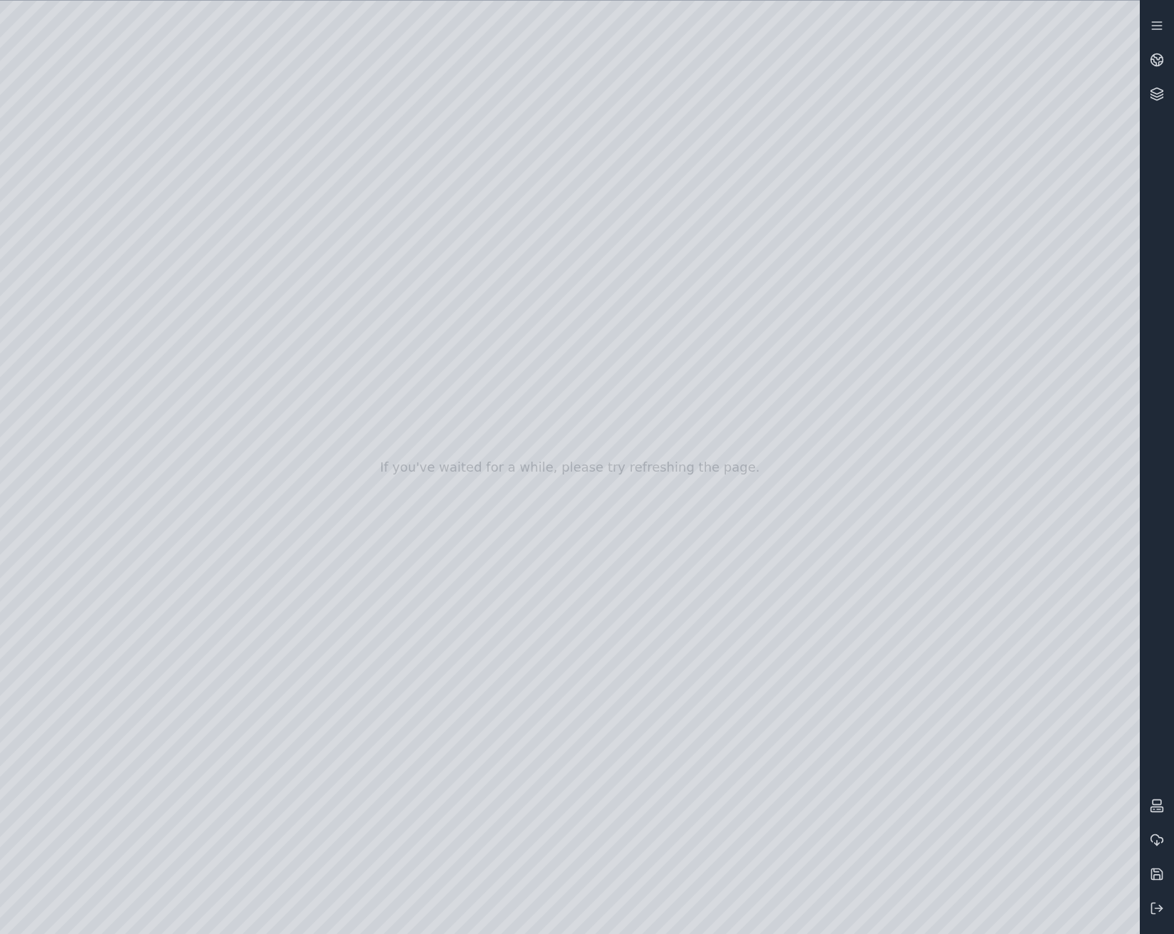
click at [412, 261] on div at bounding box center [569, 467] width 1139 height 933
click at [380, 264] on div at bounding box center [569, 467] width 1139 height 933
click at [338, 288] on div at bounding box center [569, 467] width 1139 height 933
click at [583, 317] on div at bounding box center [569, 467] width 1139 height 933
click at [583, 318] on div at bounding box center [569, 467] width 1139 height 933
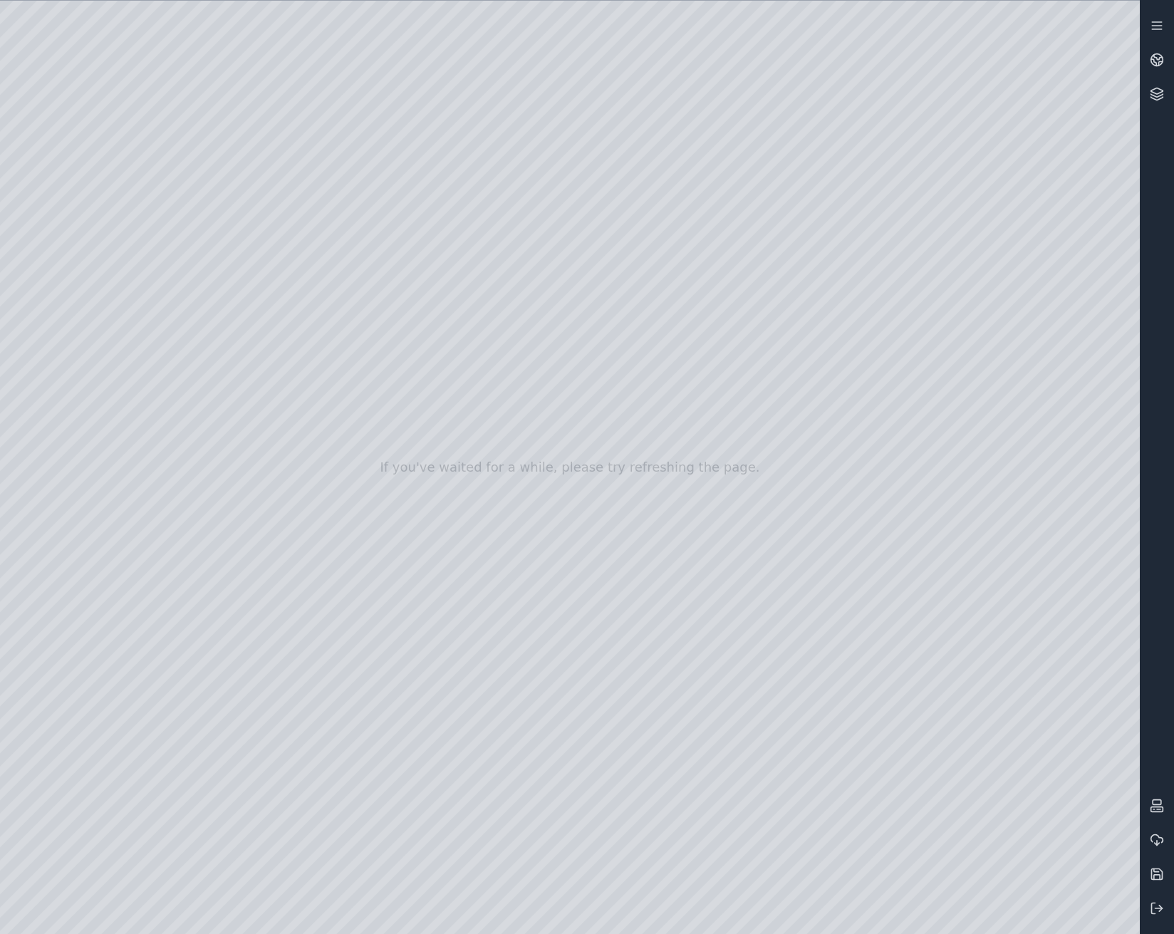
click at [594, 321] on div at bounding box center [569, 467] width 1139 height 933
click at [596, 323] on div at bounding box center [569, 467] width 1139 height 933
click at [763, 227] on div at bounding box center [569, 467] width 1139 height 933
click at [174, 59] on div at bounding box center [569, 467] width 1139 height 933
click at [14, 169] on div at bounding box center [569, 467] width 1139 height 933
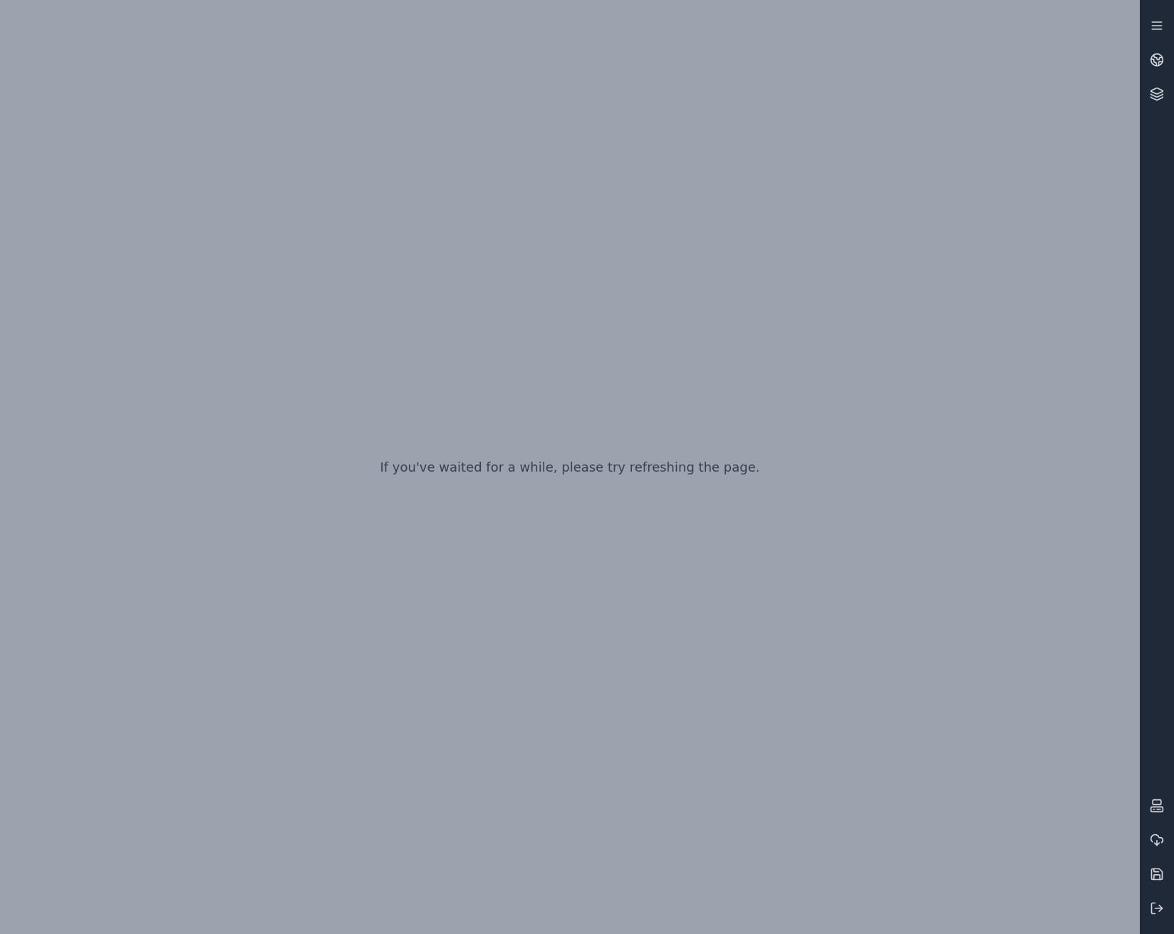
click at [606, 212] on div "If you've waited for a while, please try refreshing the page." at bounding box center [569, 467] width 1139 height 934
click at [446, 138] on div "If you've waited for a while, please try refreshing the page." at bounding box center [569, 467] width 1139 height 934
click at [438, 67] on div "If you've waited for a while, please try refreshing the page." at bounding box center [569, 467] width 1139 height 934
